Goal: Transaction & Acquisition: Purchase product/service

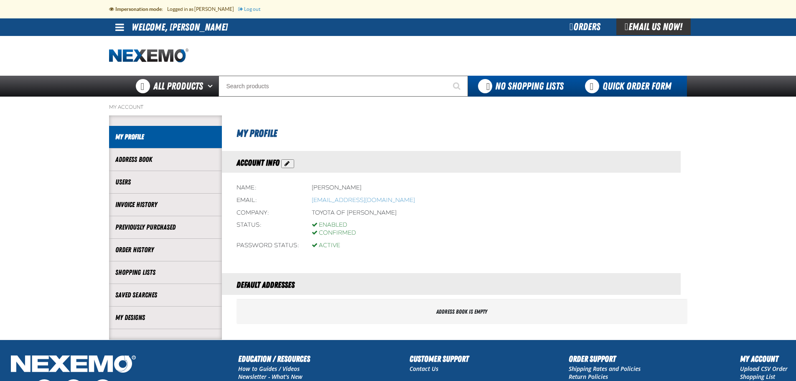
drag, startPoint x: 620, startPoint y: 88, endPoint x: 605, endPoint y: 88, distance: 15.0
click at [620, 88] on link "Quick Order Form" at bounding box center [630, 86] width 113 height 21
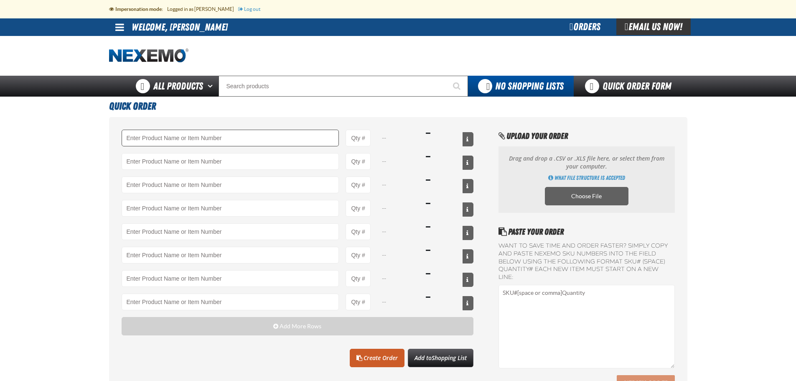
click at [221, 138] on input "Product" at bounding box center [231, 138] width 218 height 17
click at [358, 138] on input "Product Quantity" at bounding box center [358, 138] width 25 height 17
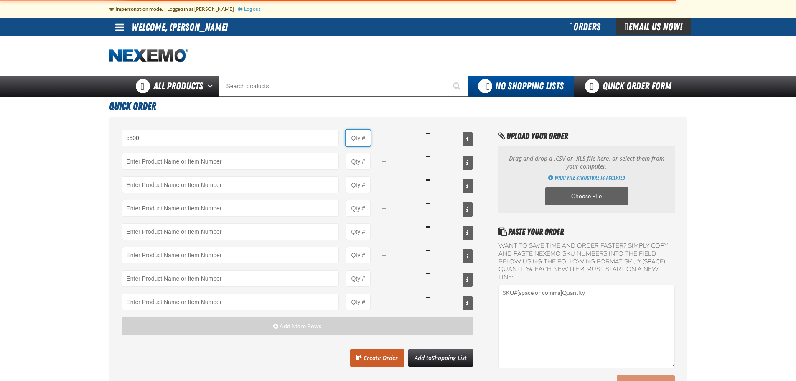
type input "C500 - Synthetic Engine Oil Booster - ZAK Products"
type input "1"
select select "bottle"
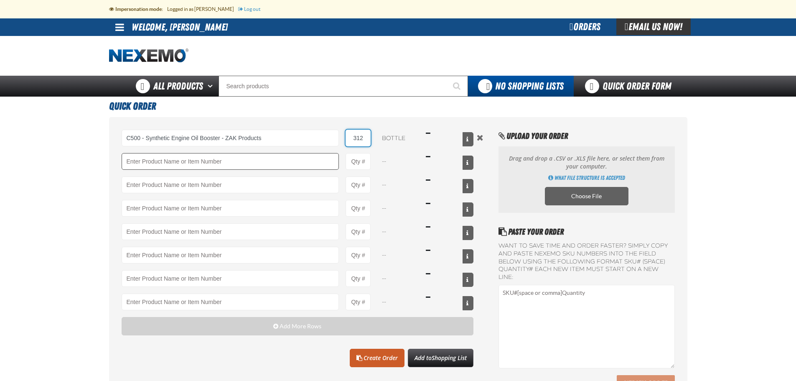
type input "312"
click at [275, 161] on input "Product" at bounding box center [231, 161] width 218 height 17
click at [151, 176] on link "F610 - Z-Tech - ZAK Products" at bounding box center [157, 175] width 70 height 14
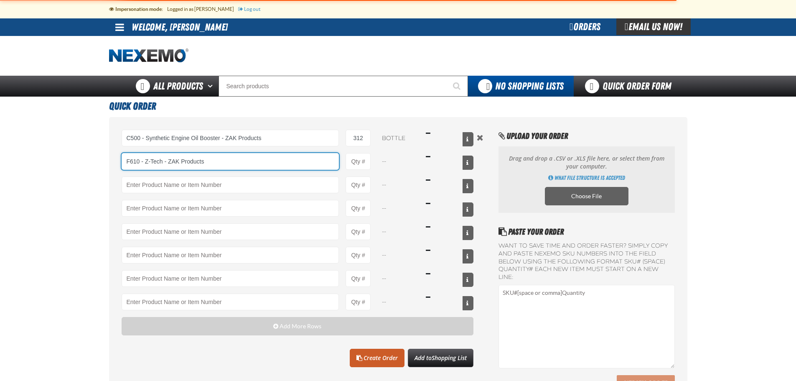
type input "F610 - Z-Tech - ZAK Products"
type input "1"
select select "bottle"
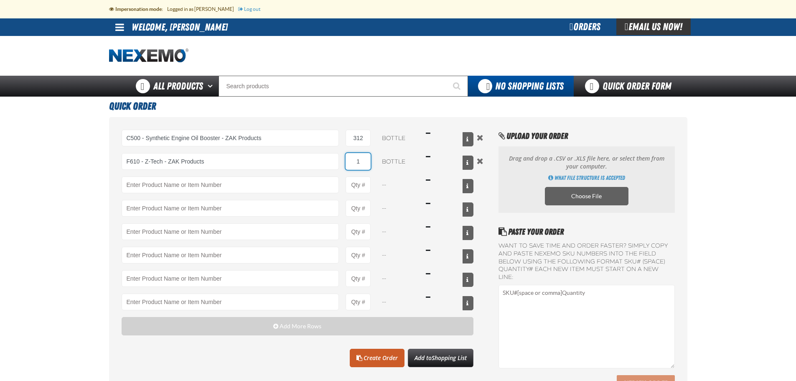
click at [364, 158] on input "1" at bounding box center [358, 161] width 25 height 17
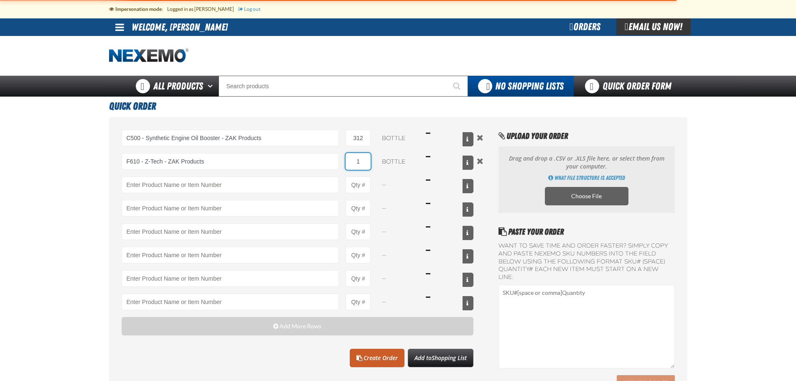
type input "F610 - Z-Tech - ZAK Products"
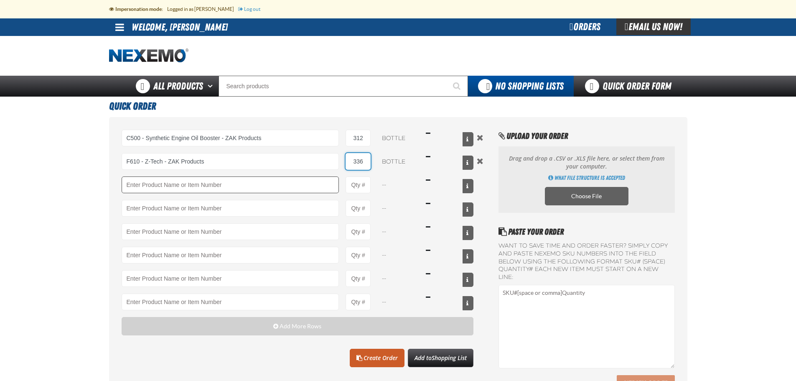
type input "336"
click at [283, 185] on input "Product" at bounding box center [231, 184] width 218 height 17
click at [307, 110] on h1 "Quick Order" at bounding box center [398, 105] width 579 height 17
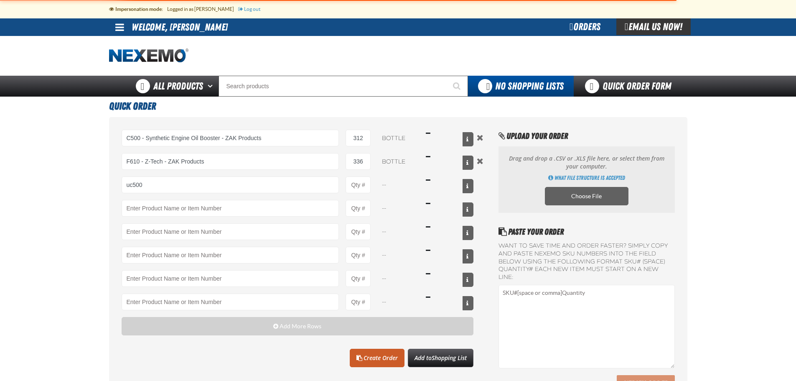
type input "UC500 - Performance Used Car Kit - ZAK Products"
type input "1"
select select "kit"
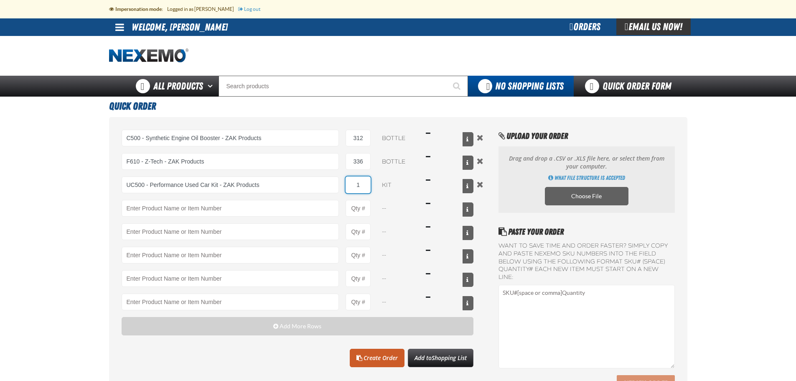
click at [365, 186] on input "1" at bounding box center [358, 184] width 25 height 17
type input "120"
click at [353, 60] on div at bounding box center [398, 56] width 579 height 40
click at [381, 359] on link "Create Order" at bounding box center [377, 358] width 55 height 18
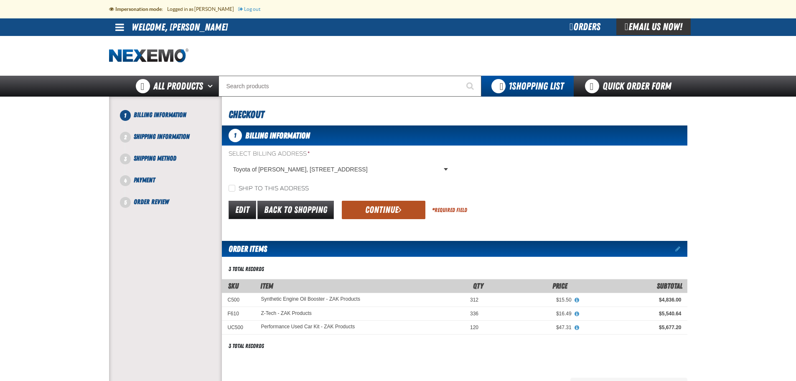
click at [390, 209] on button "Continue" at bounding box center [384, 210] width 84 height 18
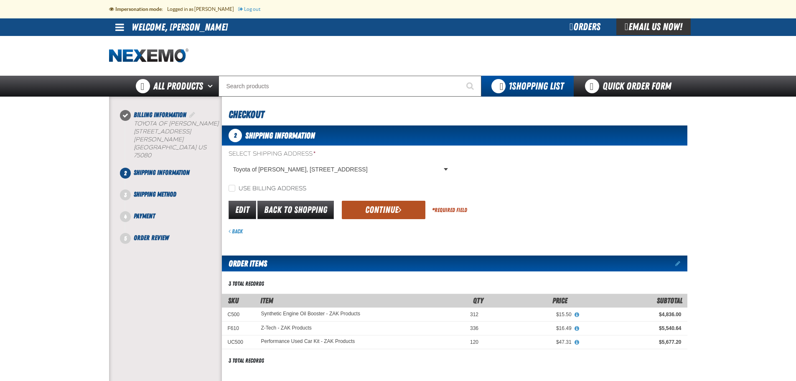
click at [377, 211] on button "Continue" at bounding box center [384, 210] width 84 height 18
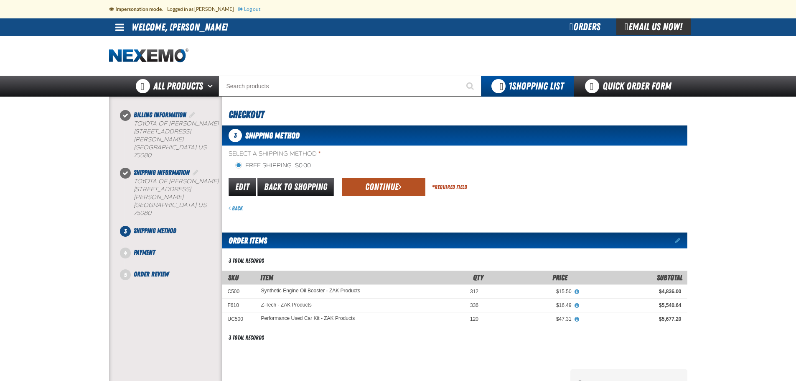
click at [372, 192] on button "Continue" at bounding box center [384, 187] width 84 height 18
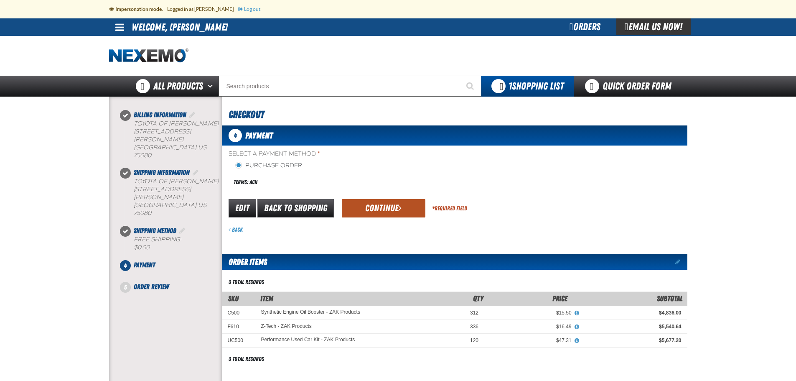
click at [368, 208] on button "Continue" at bounding box center [384, 208] width 84 height 18
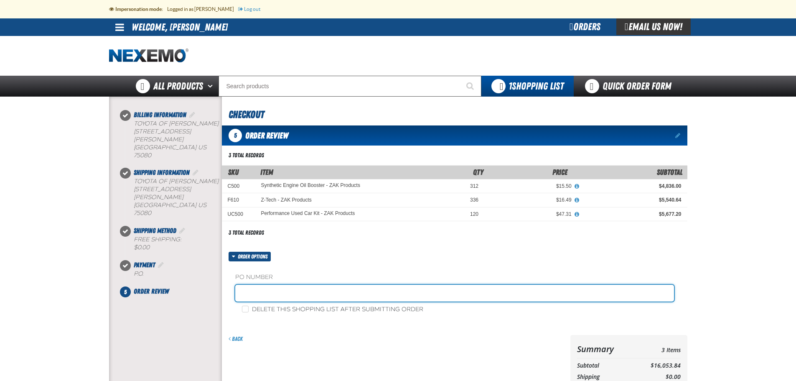
click at [269, 296] on input "text" at bounding box center [454, 293] width 439 height 17
type input "[PERSON_NAME] 091825 (mp)"
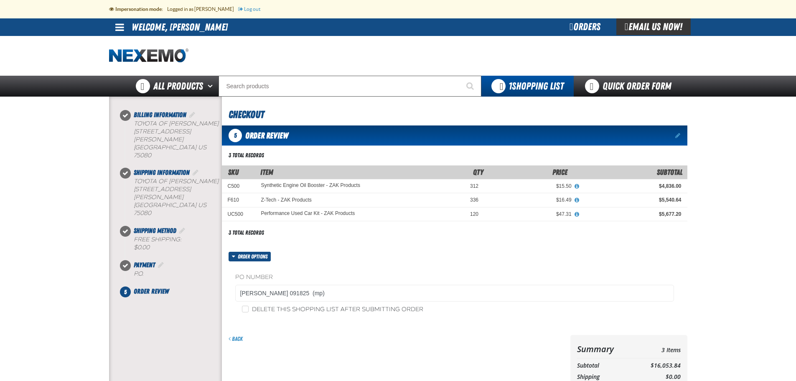
click at [724, 254] on main at bounding box center [398, 263] width 796 height 332
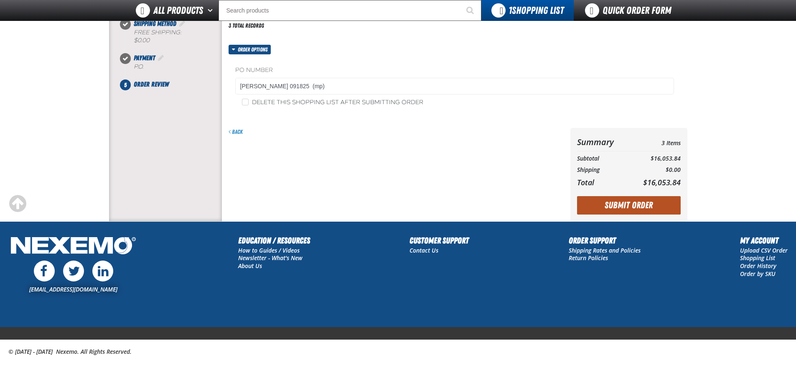
click at [633, 206] on button "Submit Order" at bounding box center [629, 205] width 104 height 18
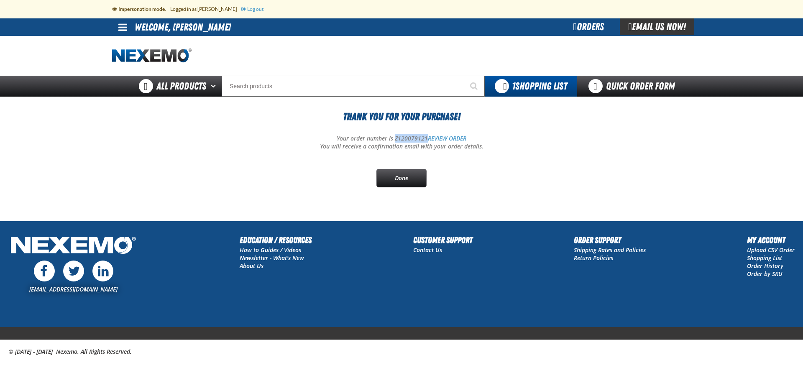
drag, startPoint x: 426, startPoint y: 139, endPoint x: 395, endPoint y: 136, distance: 31.9
click at [395, 136] on p "Your order number is Z120079121 REVIEW ORDER" at bounding box center [401, 139] width 579 height 8
copy p "Z120079121"
click at [458, 174] on div "Thank You For Your Purchase! Your order number is Z120079121 REVIEW ORDER You w…" at bounding box center [401, 148] width 579 height 78
drag, startPoint x: 425, startPoint y: 138, endPoint x: 394, endPoint y: 138, distance: 31.4
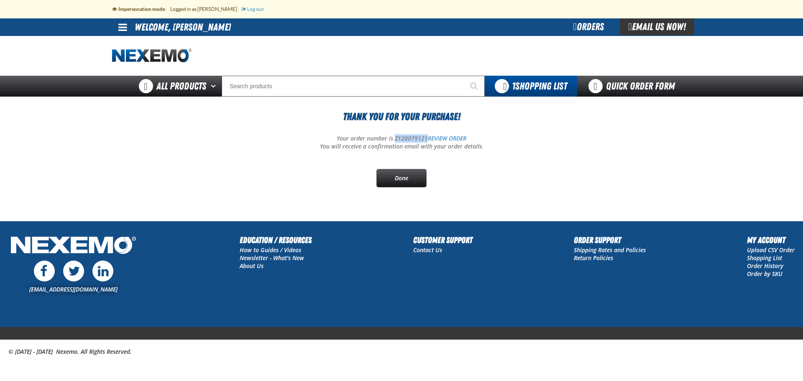
click at [394, 138] on p "Your order number is Z120079121 REVIEW ORDER" at bounding box center [401, 139] width 579 height 8
copy p "Z120079121"
